Goal: Transaction & Acquisition: Purchase product/service

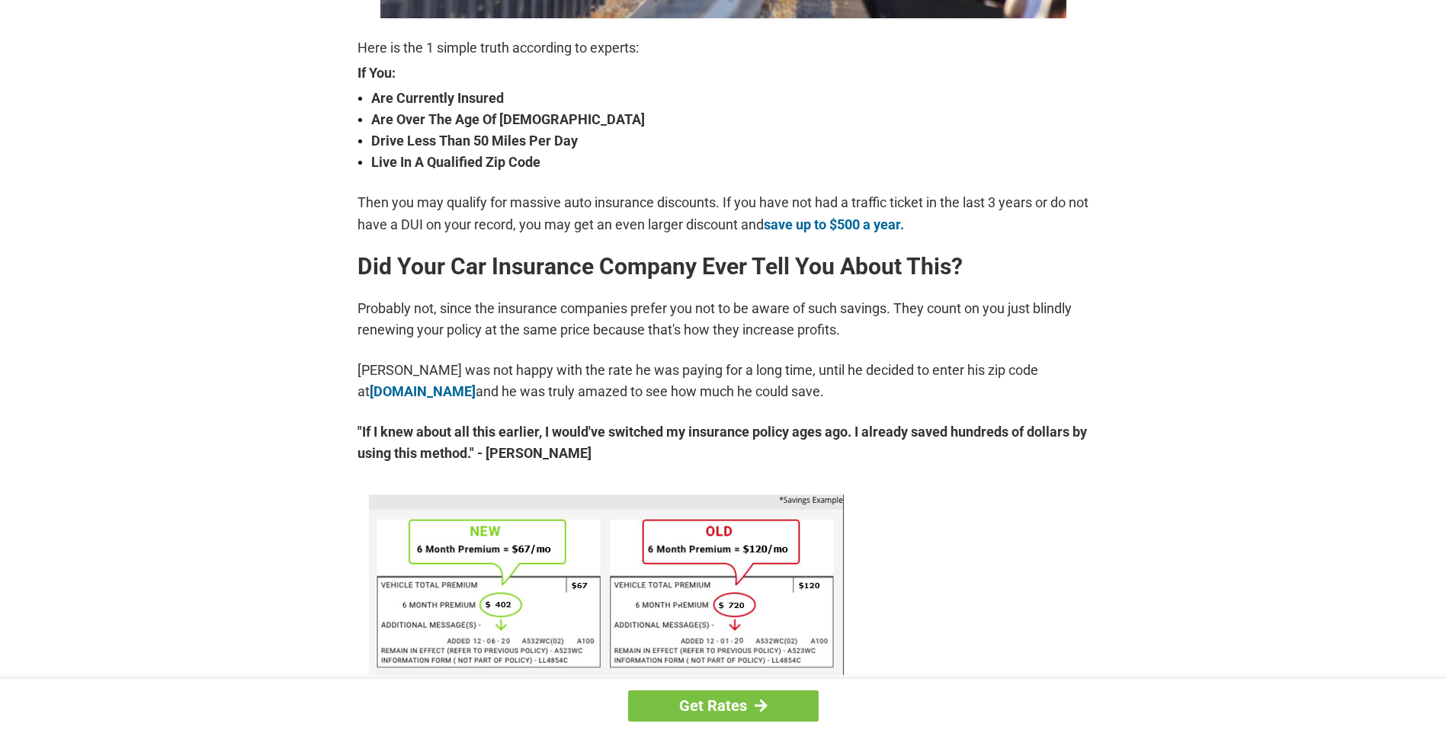
scroll to position [610, 0]
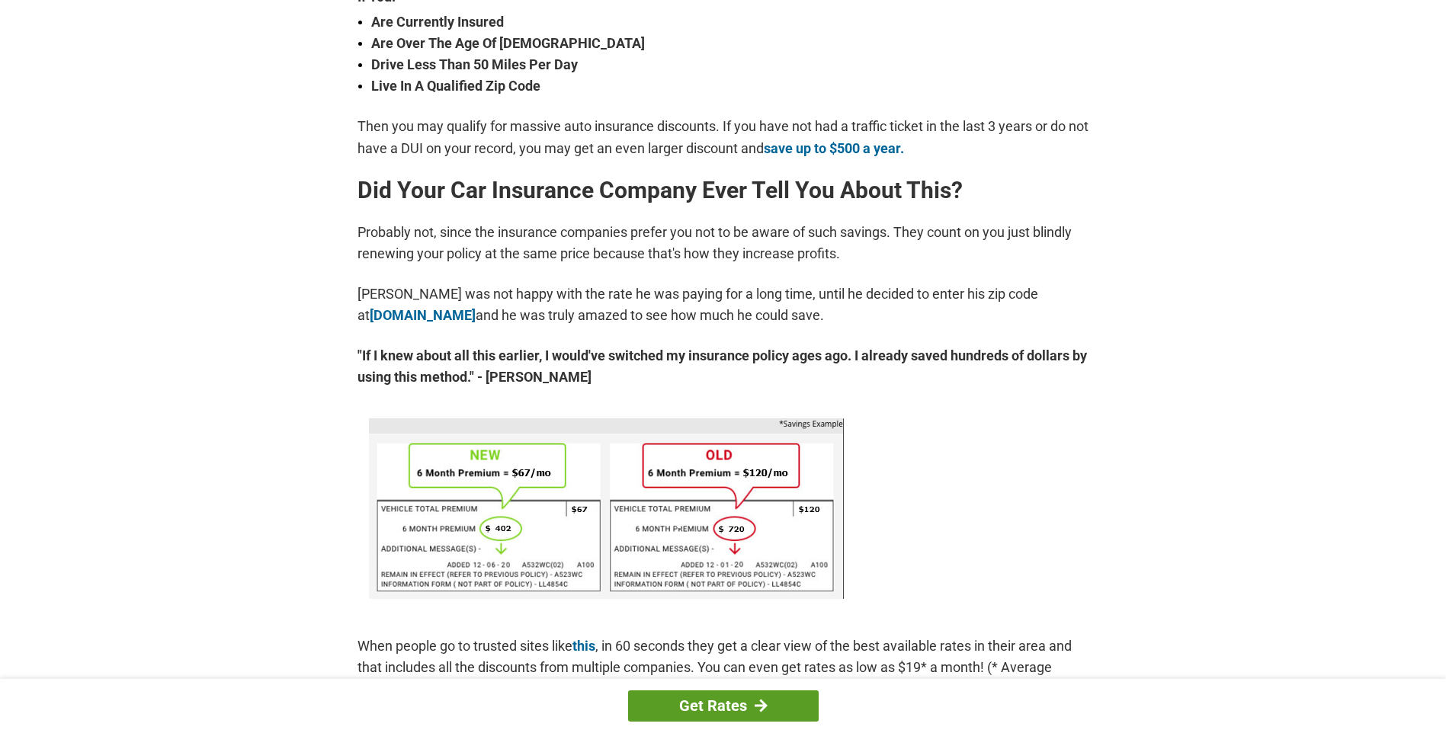
click at [694, 703] on link "Get Rates" at bounding box center [723, 705] width 191 height 31
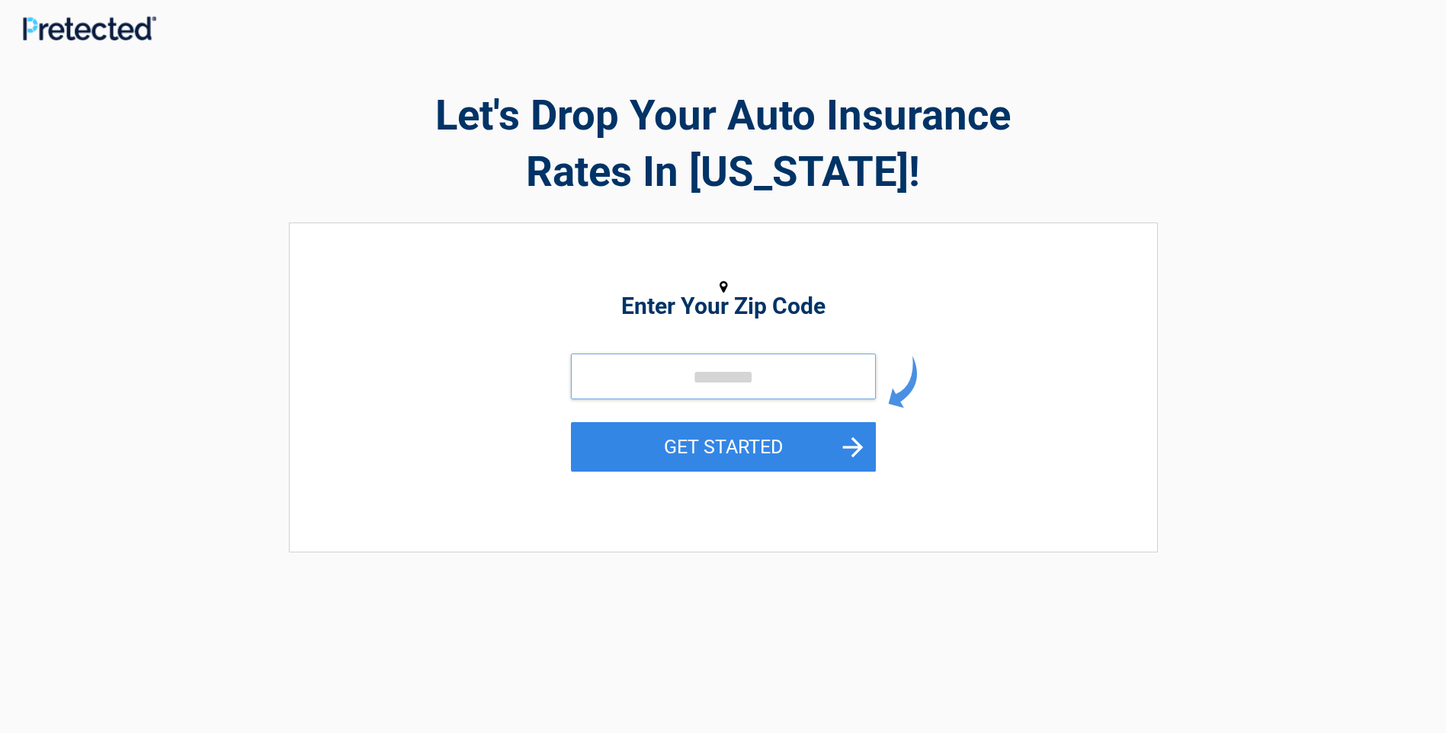
click at [617, 366] on input "tel" at bounding box center [723, 377] width 305 height 46
type input "*****"
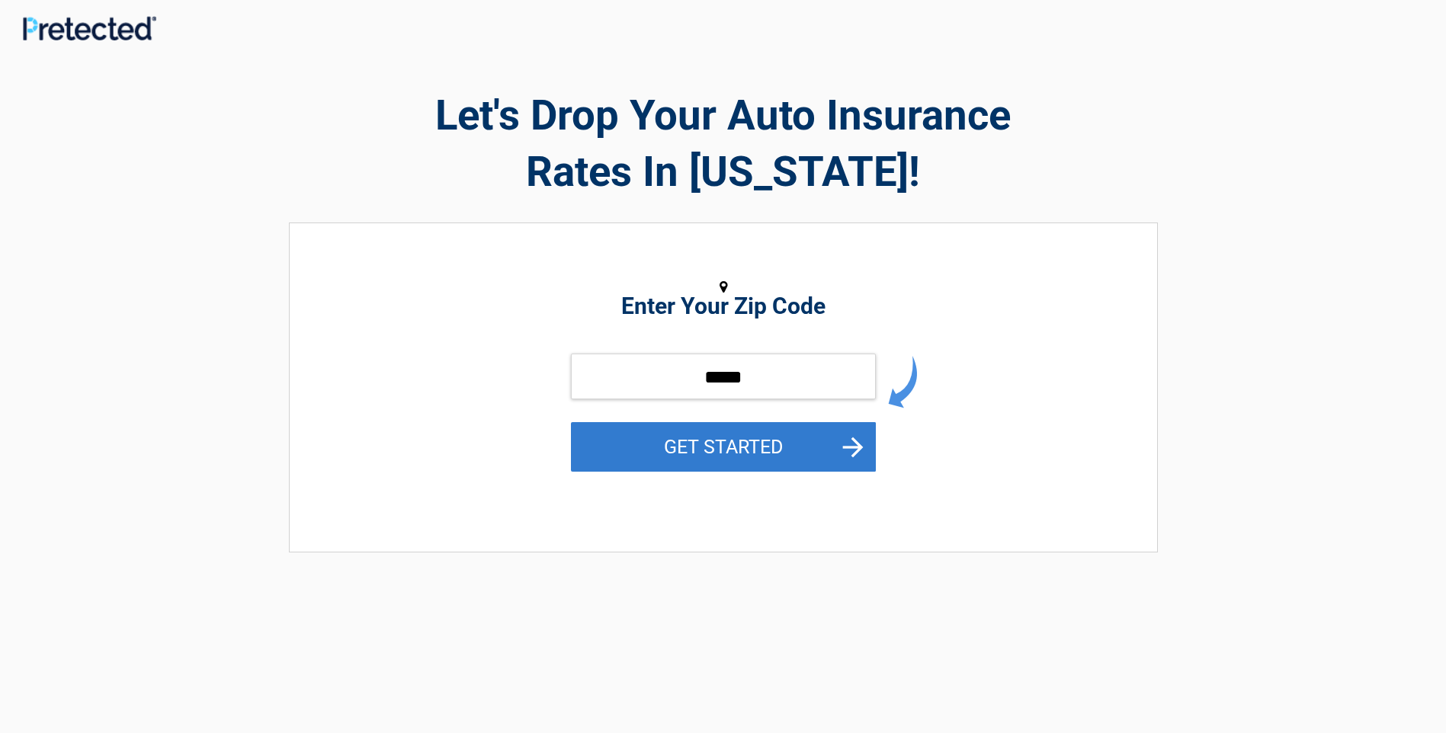
click at [649, 440] on button "GET STARTED" at bounding box center [723, 447] width 305 height 50
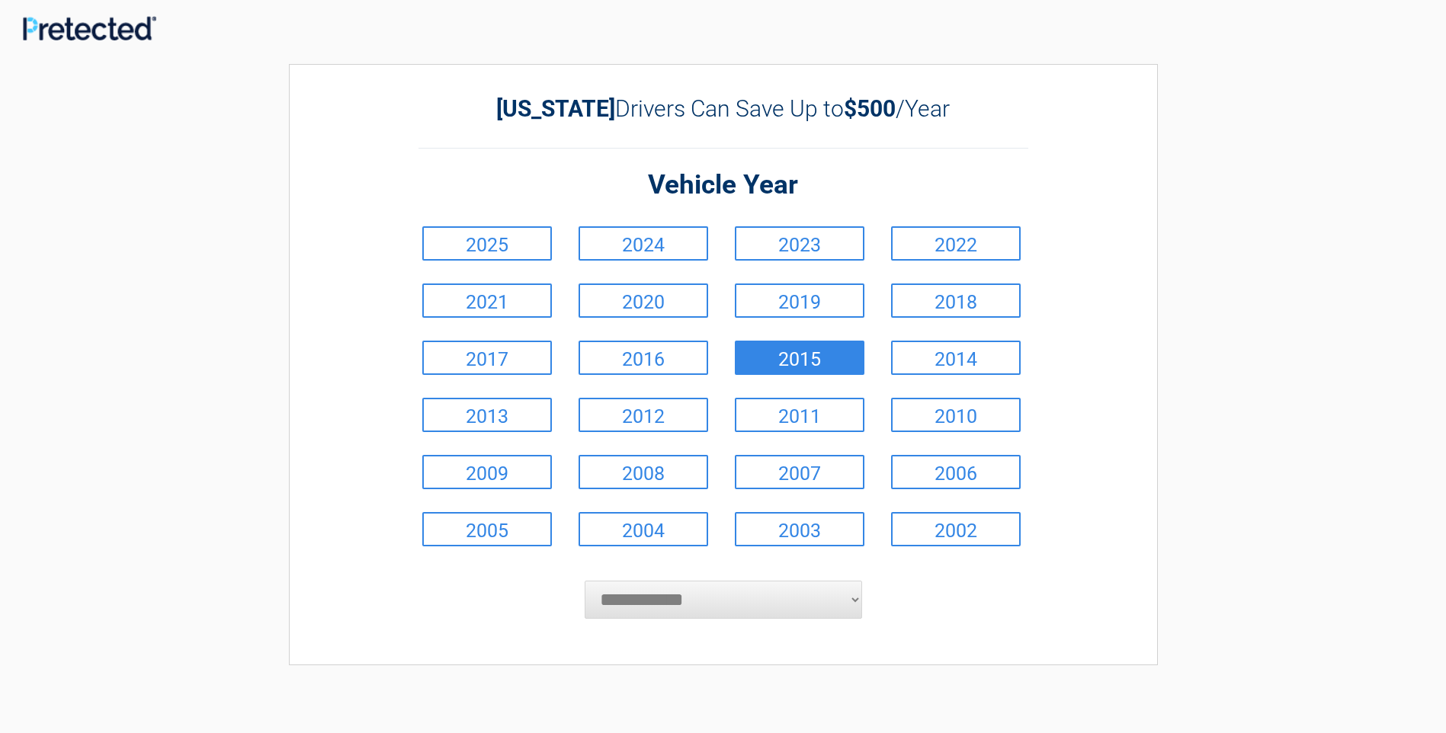
click at [798, 352] on link "2015" at bounding box center [800, 358] width 130 height 34
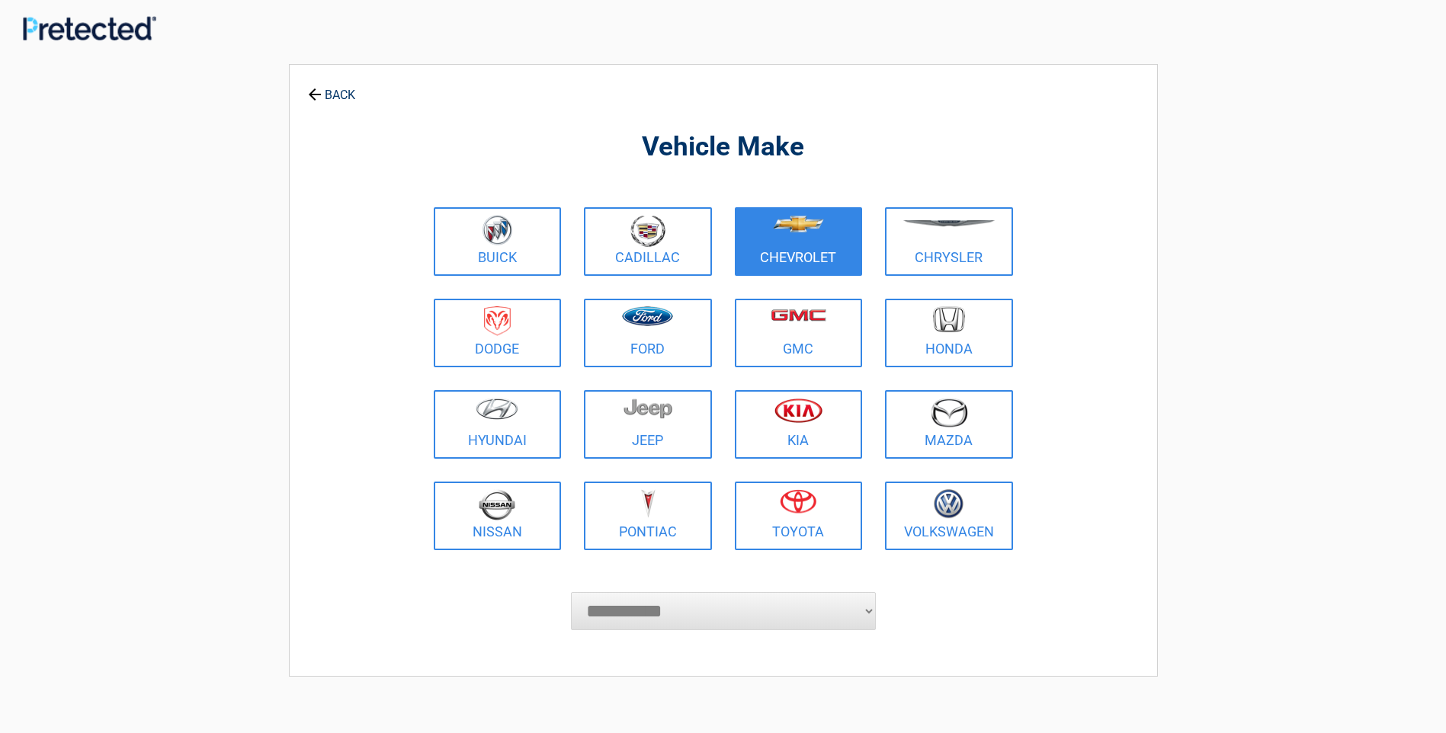
click at [781, 251] on link "Chevrolet" at bounding box center [799, 241] width 128 height 69
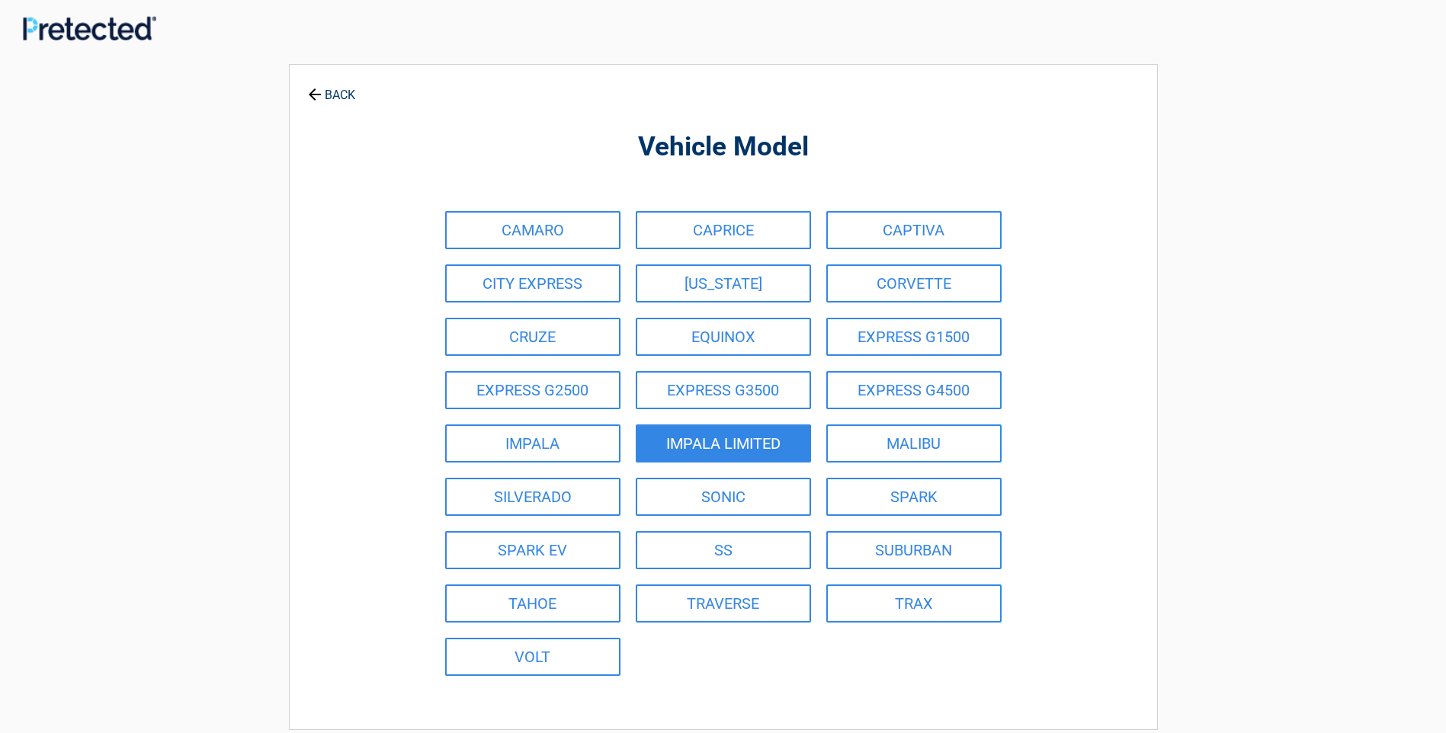
click at [699, 438] on link "IMPALA LIMITED" at bounding box center [723, 443] width 175 height 38
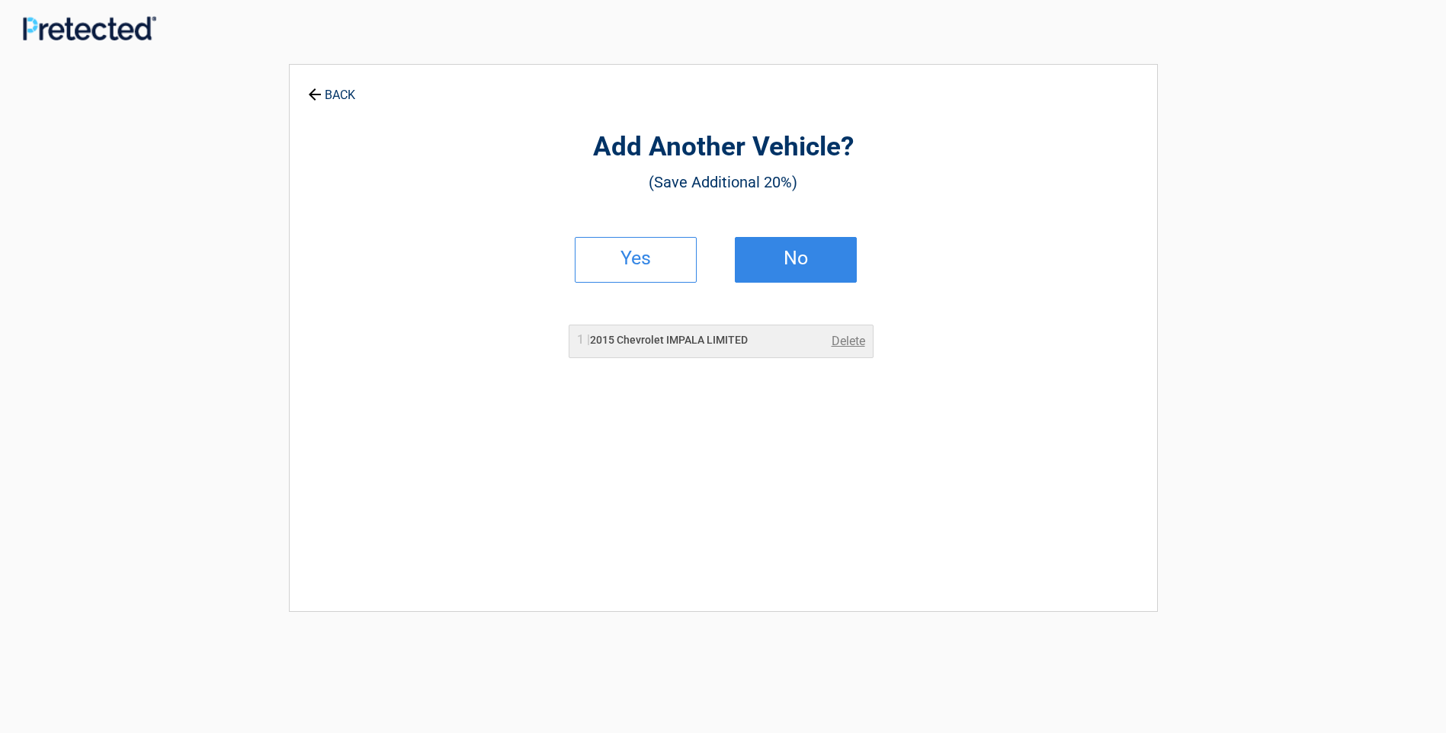
click at [777, 258] on h2 "No" at bounding box center [796, 258] width 90 height 11
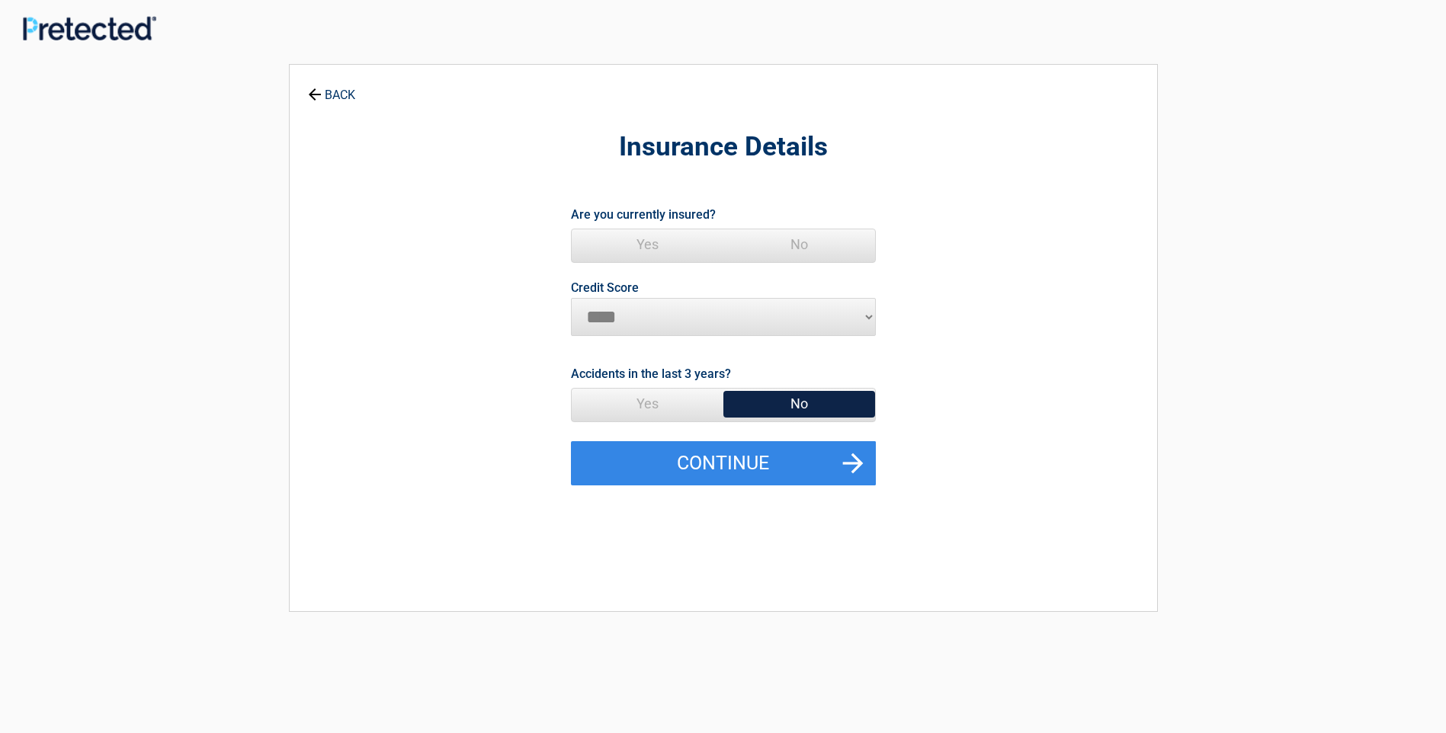
click at [642, 245] on span "Yes" at bounding box center [648, 244] width 152 height 30
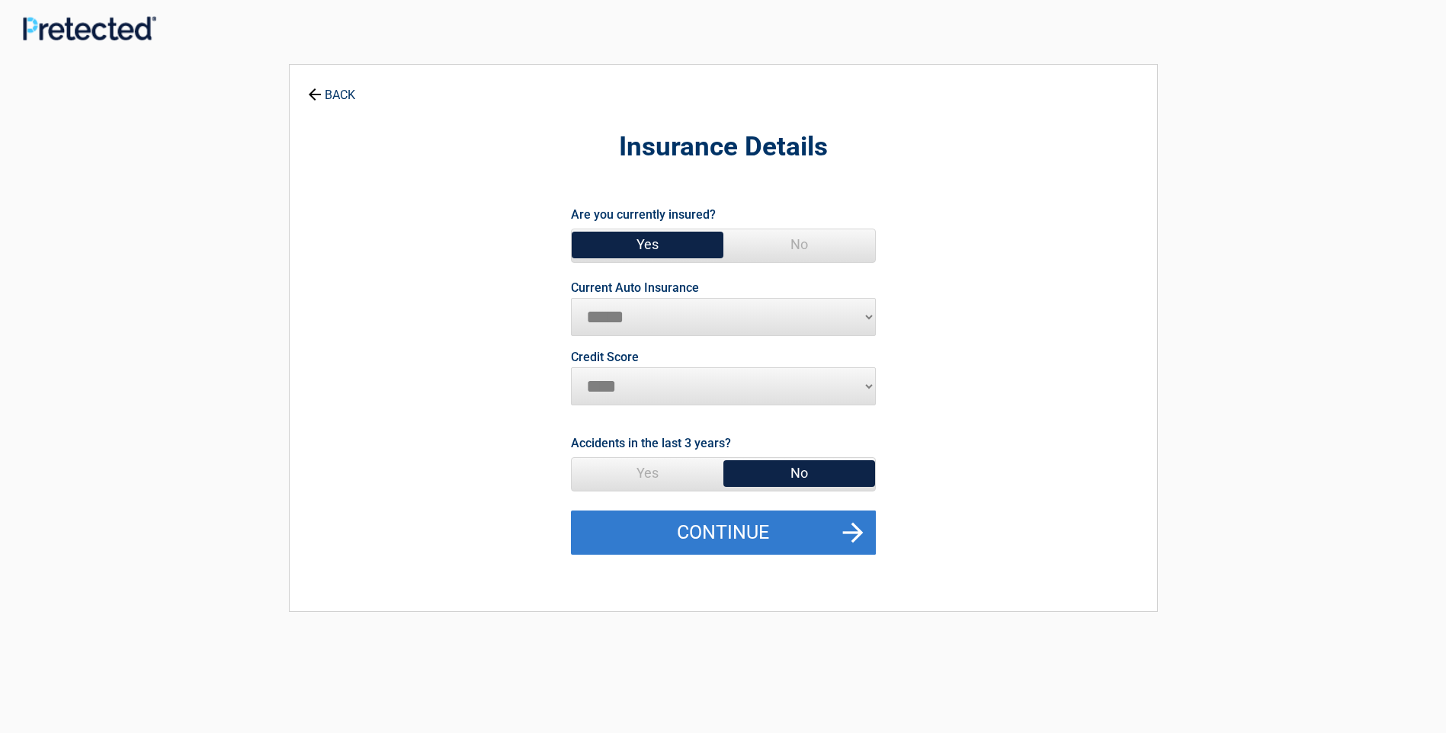
click at [695, 528] on button "Continue" at bounding box center [723, 533] width 305 height 44
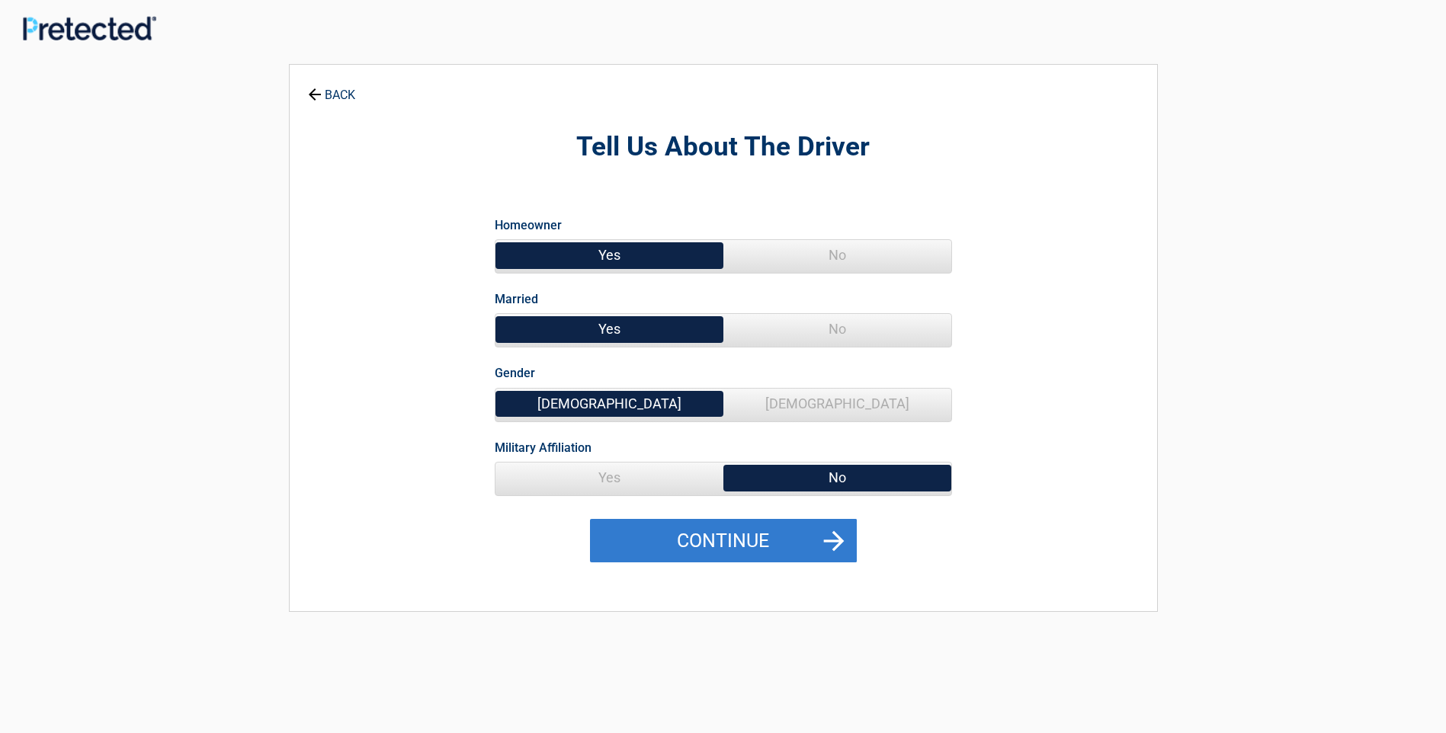
click at [705, 541] on button "Continue" at bounding box center [723, 541] width 267 height 44
